Goal: Task Accomplishment & Management: Use online tool/utility

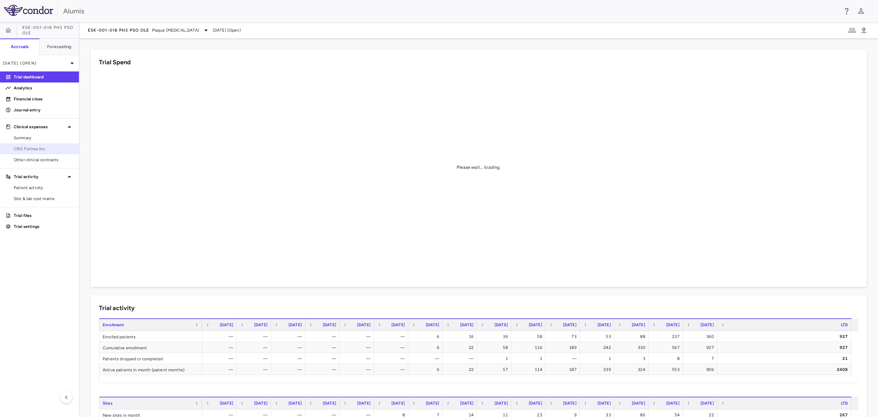
click at [49, 150] on span "CRO Fortrea Inc." at bounding box center [44, 149] width 60 height 6
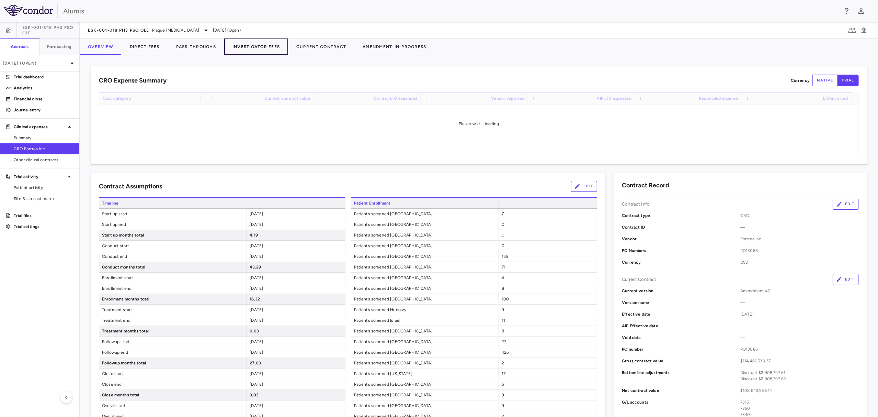
click at [266, 46] on button "Investigator Fees" at bounding box center [256, 46] width 64 height 16
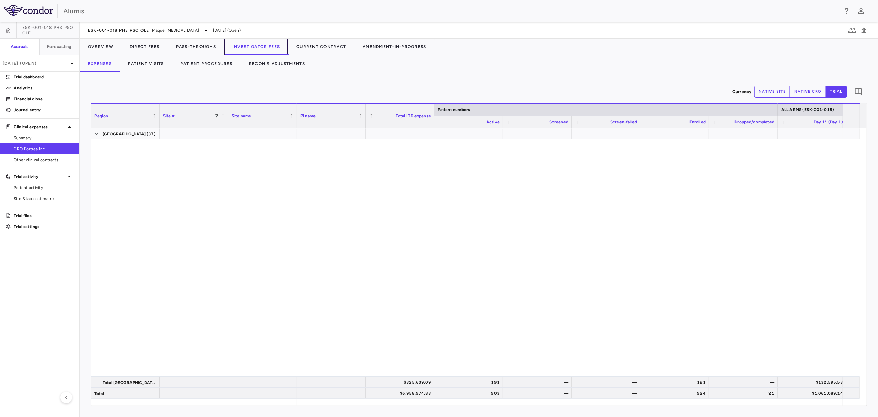
scroll to position [2525, 0]
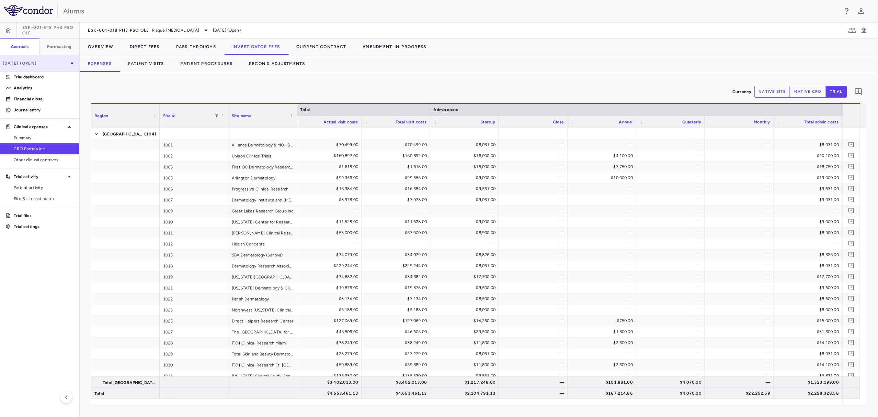
click at [21, 64] on p "Sep 2025 (Open)" at bounding box center [35, 63] width 65 height 6
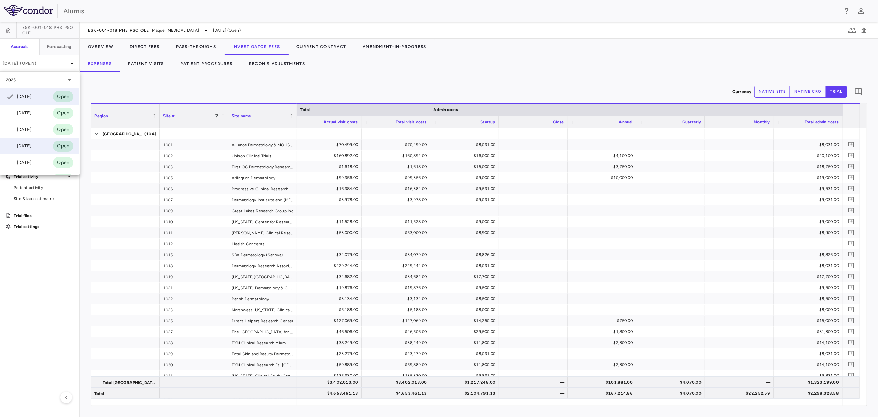
click at [26, 149] on div "Jun 2025" at bounding box center [18, 146] width 25 height 8
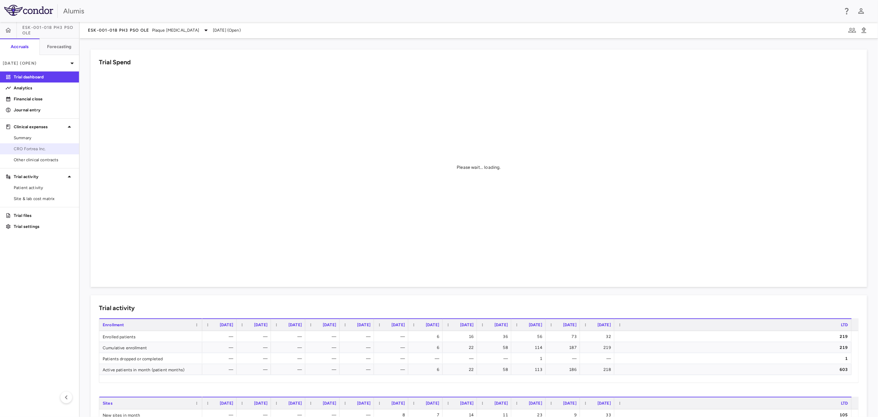
click at [28, 149] on span "CRO Fortrea Inc." at bounding box center [44, 149] width 60 height 6
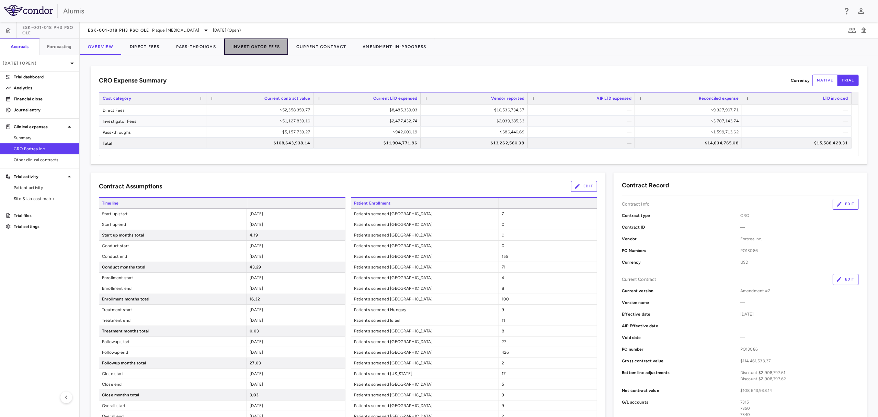
click at [255, 46] on button "Investigator Fees" at bounding box center [256, 46] width 64 height 16
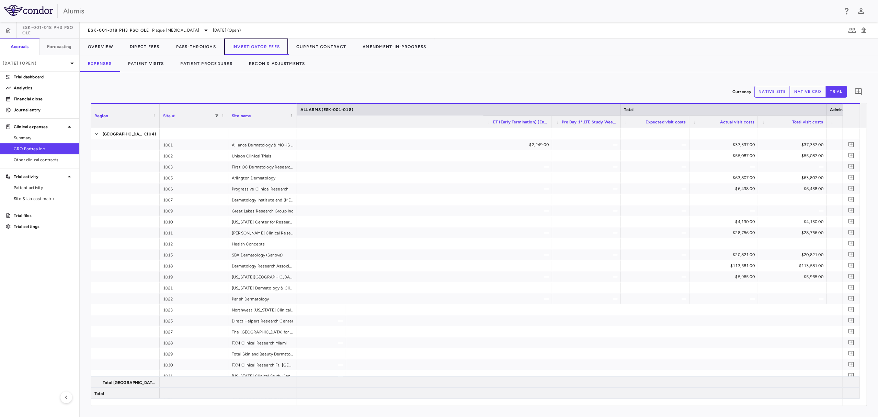
scroll to position [0, 1439]
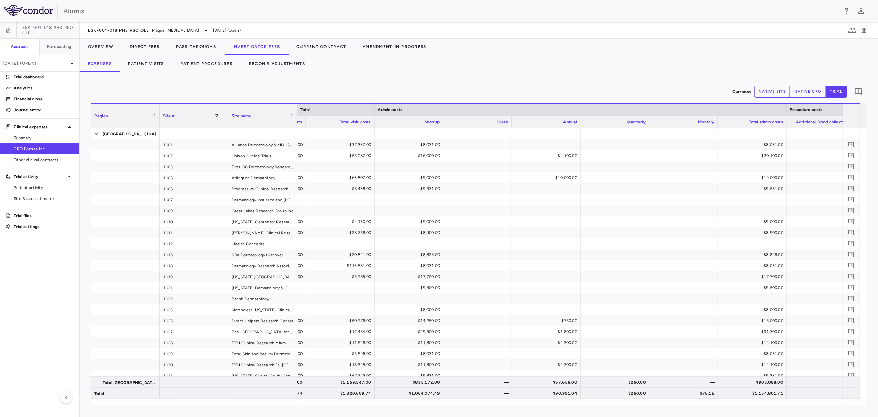
drag, startPoint x: 364, startPoint y: 71, endPoint x: 366, endPoint y: 75, distance: 3.8
click at [364, 71] on div "Expenses Patient Visits Patient Procedures Recon & Adjustments" at bounding box center [479, 63] width 798 height 16
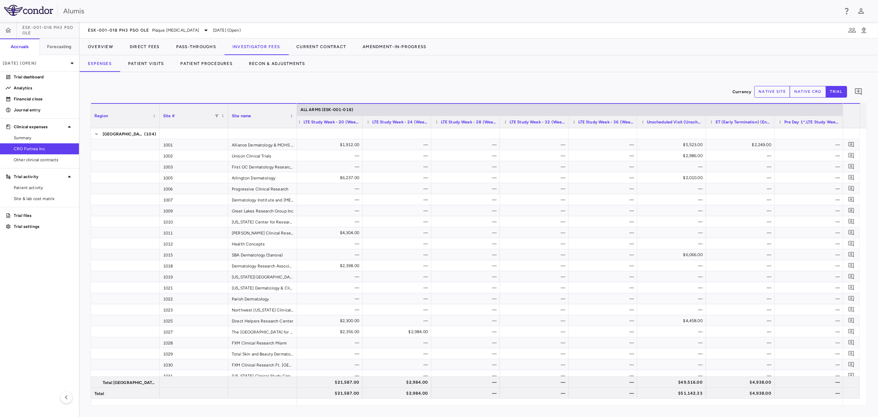
scroll to position [0, 807]
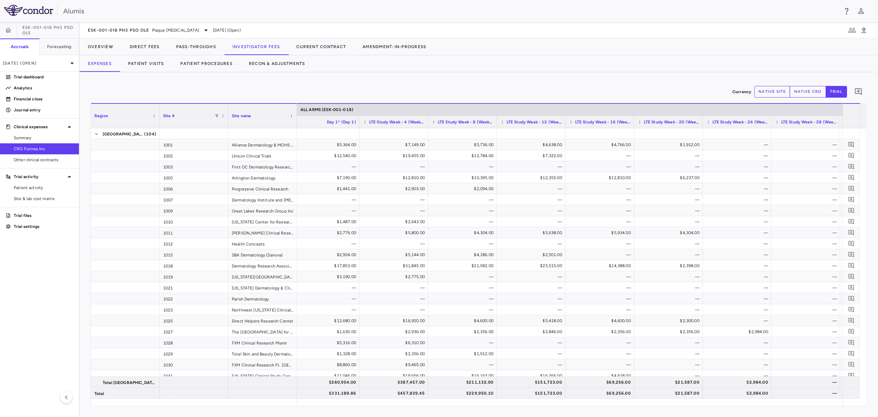
click at [592, 84] on div "Currency native site native cro trial 0" at bounding box center [479, 91] width 776 height 17
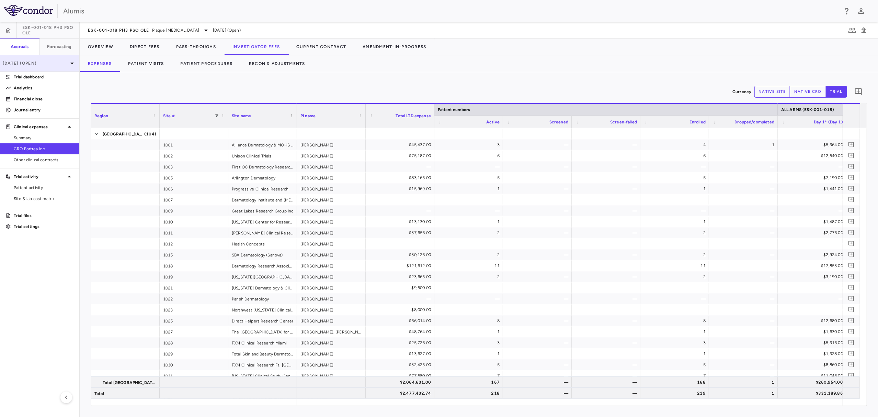
click at [66, 69] on div "Jun 2025 (Open)" at bounding box center [39, 63] width 79 height 16
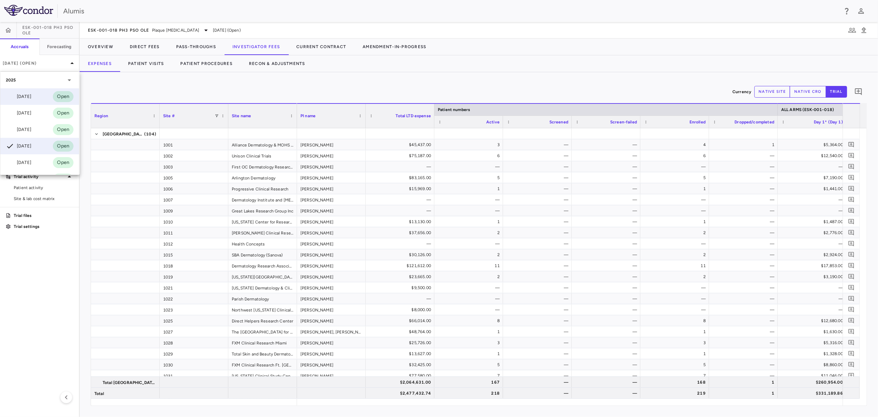
click at [31, 94] on div "Sep 2025" at bounding box center [18, 96] width 25 height 8
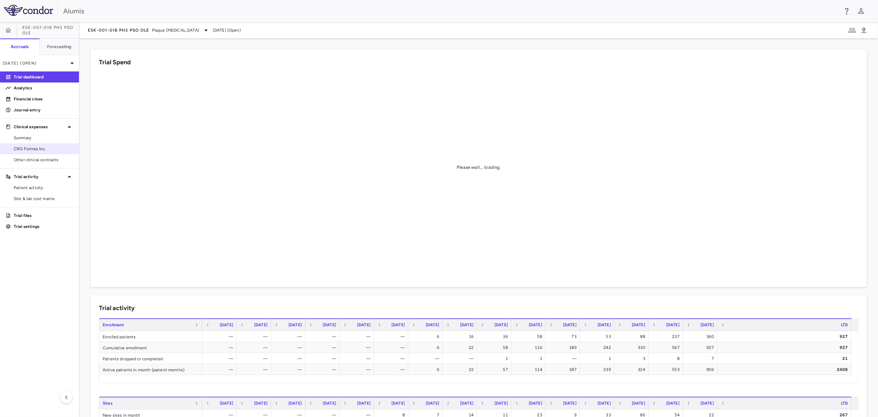
click at [53, 146] on span "CRO Fortrea Inc." at bounding box center [44, 149] width 60 height 6
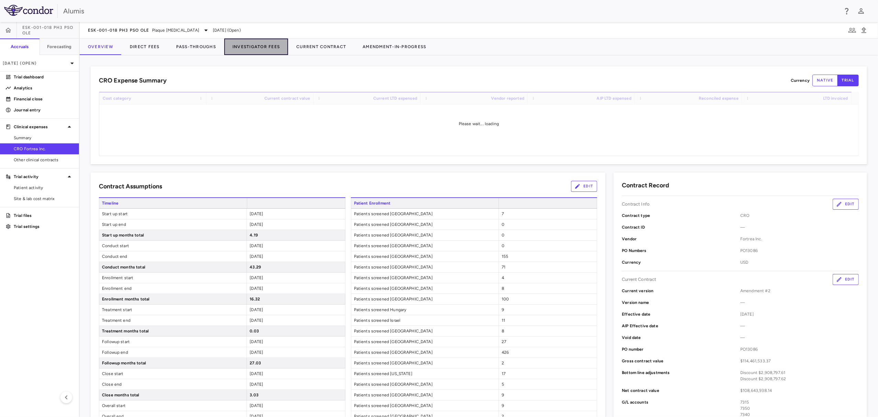
click at [244, 43] on button "Investigator Fees" at bounding box center [256, 46] width 64 height 16
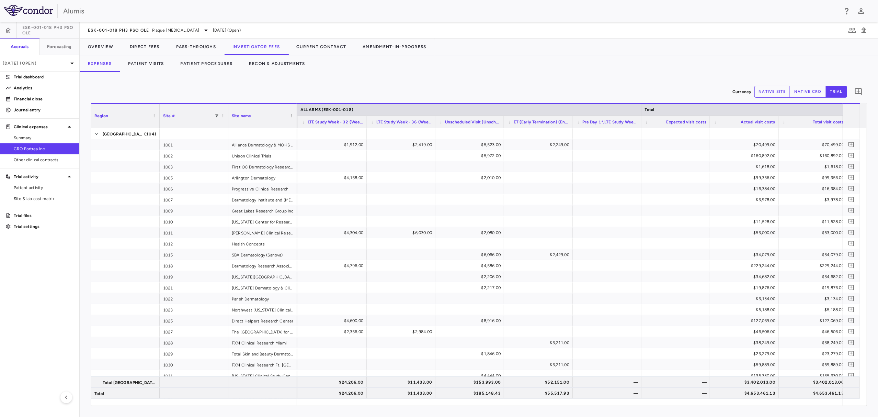
click at [529, 92] on div "Currency native site native cro trial 0" at bounding box center [479, 91] width 776 height 17
click at [513, 90] on div "Currency native site native cro trial 0" at bounding box center [479, 91] width 776 height 17
click at [429, 93] on div "Currency native site native cro trial 0" at bounding box center [479, 91] width 776 height 17
click at [686, 91] on div "Currency native site native cro trial 0" at bounding box center [479, 91] width 776 height 17
click at [605, 82] on div "Currency native site native cro trial 0 Region Drag here to set column labels R…" at bounding box center [479, 244] width 798 height 344
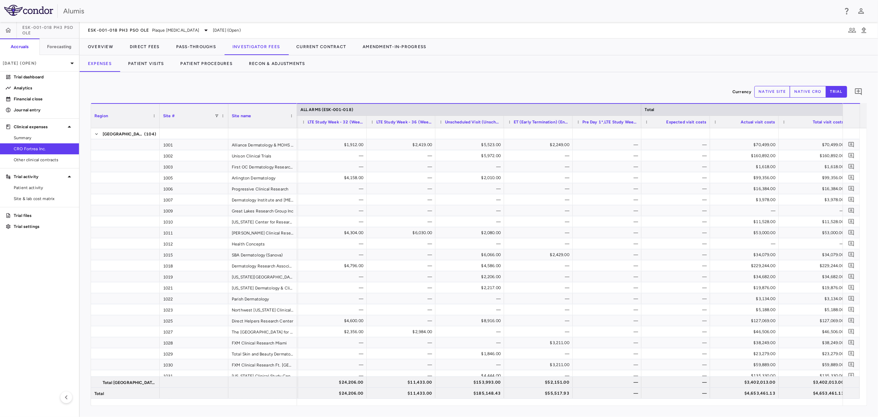
click at [604, 82] on div "Currency native site native cro trial 0 Region Drag here to set column labels R…" at bounding box center [479, 244] width 798 height 344
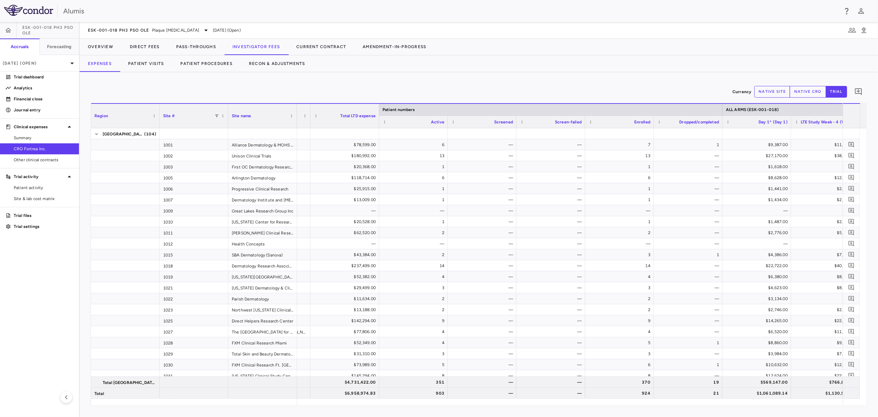
scroll to position [0, 125]
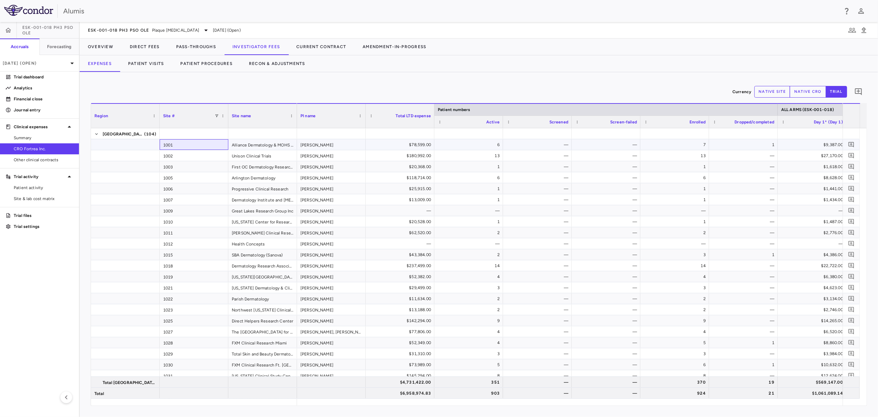
click at [168, 146] on div "1001" at bounding box center [194, 144] width 69 height 11
click at [381, 81] on div "Currency native site native cro trial 0 Region Drag here to set column labels R…" at bounding box center [479, 244] width 798 height 344
